Goal: Information Seeking & Learning: Learn about a topic

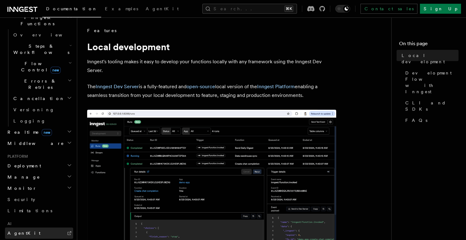
scroll to position [274, 0]
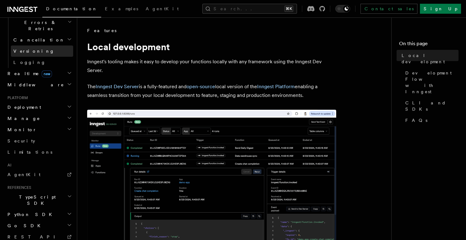
scroll to position [139, 0]
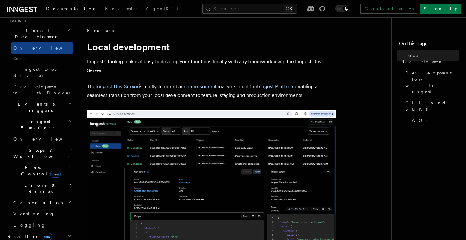
click at [44, 147] on span "Steps & Workflows" at bounding box center [40, 153] width 59 height 12
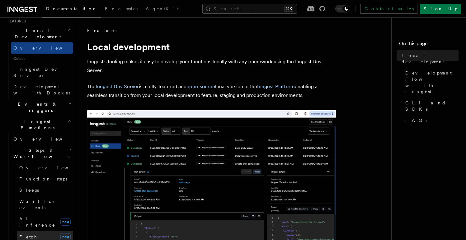
click at [43, 230] on link "Fetch new" at bounding box center [45, 236] width 56 height 12
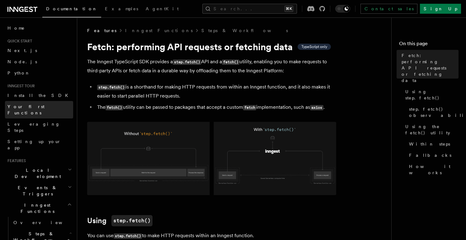
click at [29, 111] on link "Your first Functions" at bounding box center [39, 109] width 68 height 17
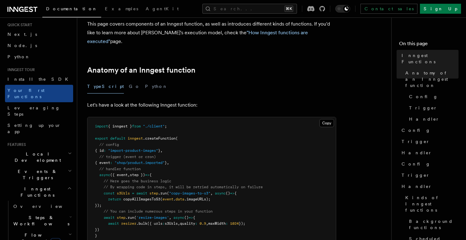
scroll to position [41, 0]
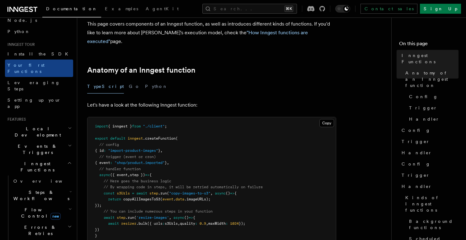
click at [29, 143] on span "Events & Triggers" at bounding box center [36, 149] width 63 height 12
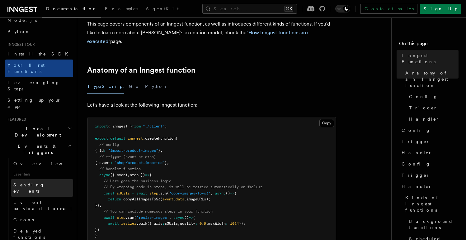
click at [45, 179] on link "Sending events" at bounding box center [42, 187] width 62 height 17
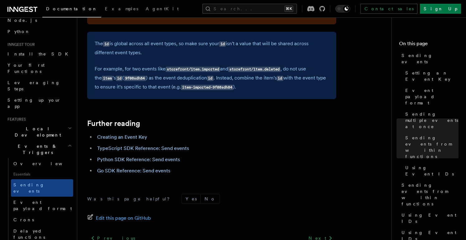
scroll to position [1824, 0]
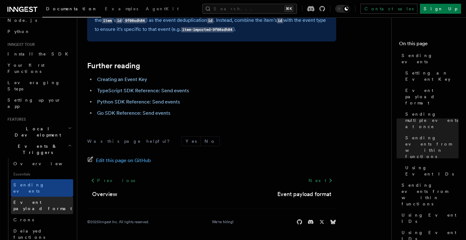
click at [54, 200] on span "Event payload format" at bounding box center [42, 205] width 59 height 11
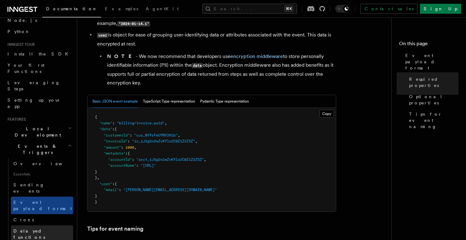
scroll to position [76, 0]
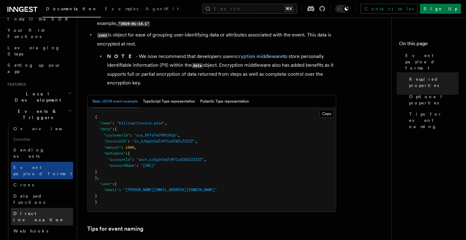
click at [38, 211] on span "Direct invocation" at bounding box center [38, 216] width 51 height 11
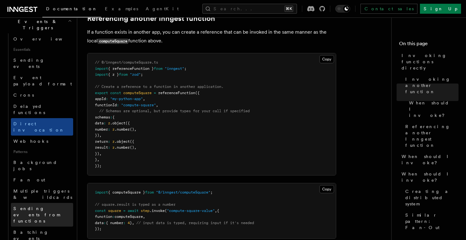
scroll to position [198, 0]
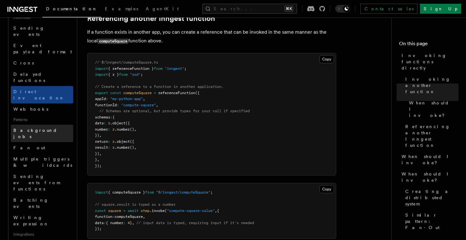
click at [38, 128] on span "Background jobs" at bounding box center [35, 133] width 44 height 11
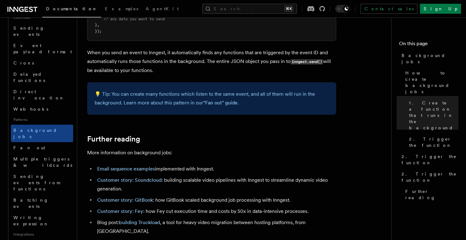
scroll to position [566, 0]
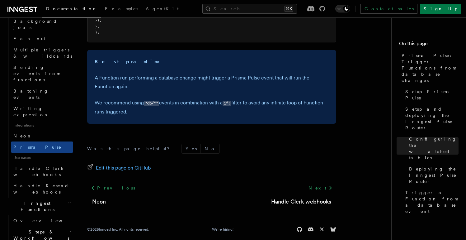
scroll to position [315, 0]
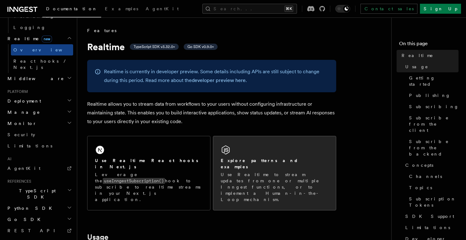
scroll to position [36, 0]
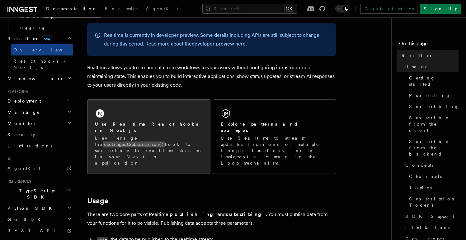
click at [185, 125] on div "Use Realtime React hooks in Next.js" at bounding box center [149, 127] width 108 height 13
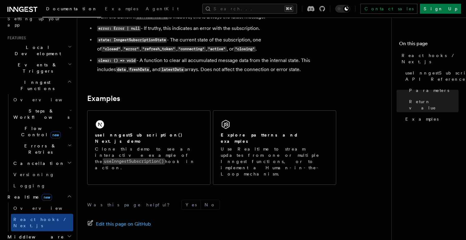
scroll to position [157, 0]
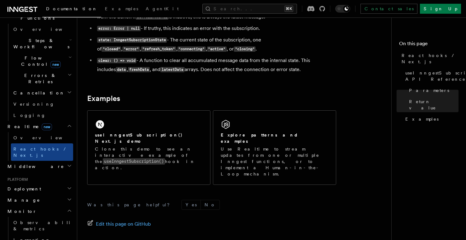
scroll to position [627, 0]
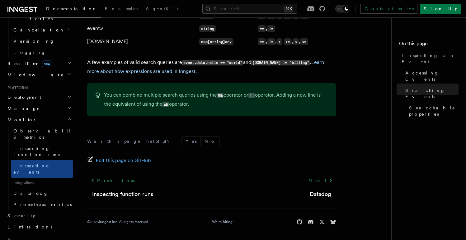
scroll to position [299, 0]
